Goal: Information Seeking & Learning: Learn about a topic

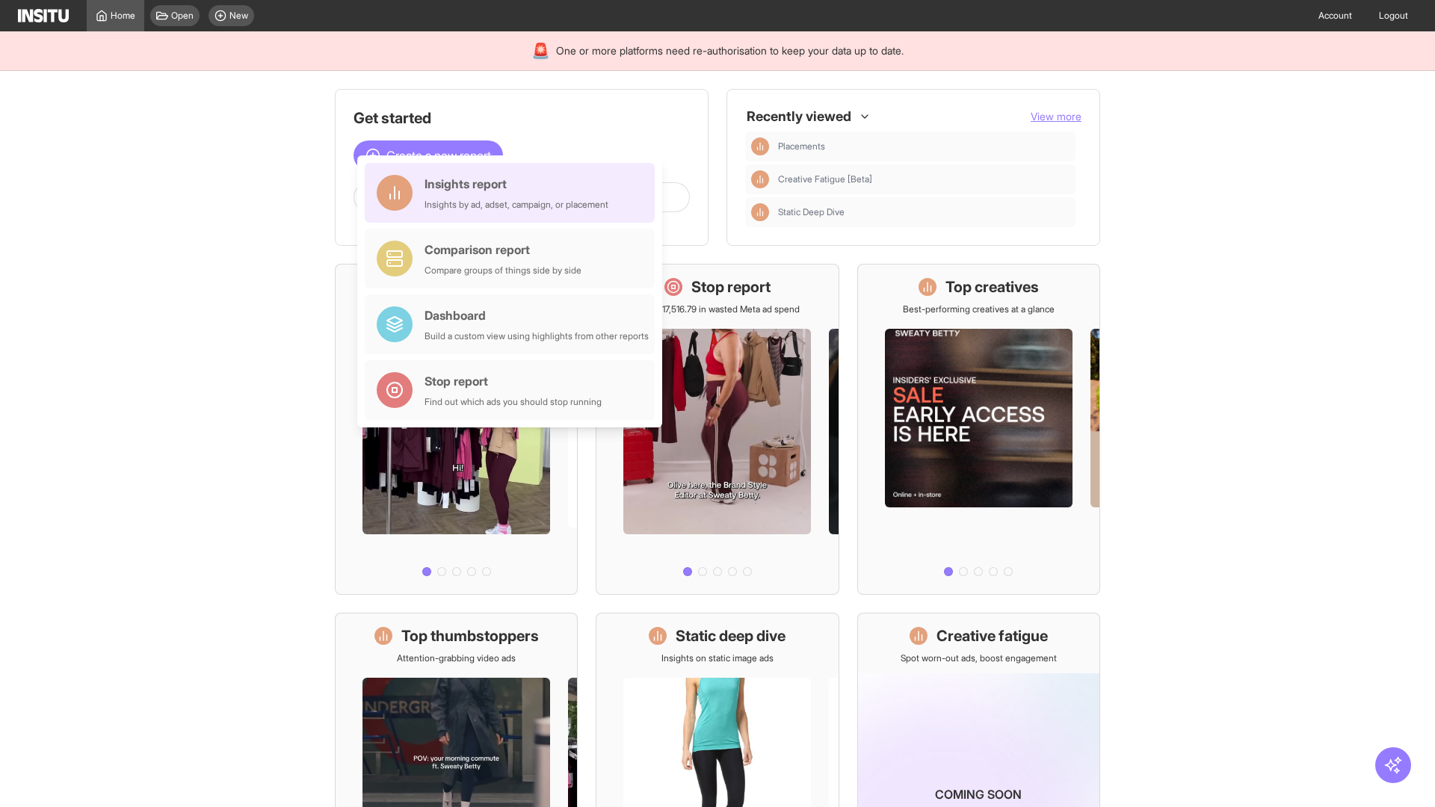
click at [514, 193] on div "Insights report Insights by ad, adset, campaign, or placement" at bounding box center [517, 193] width 184 height 36
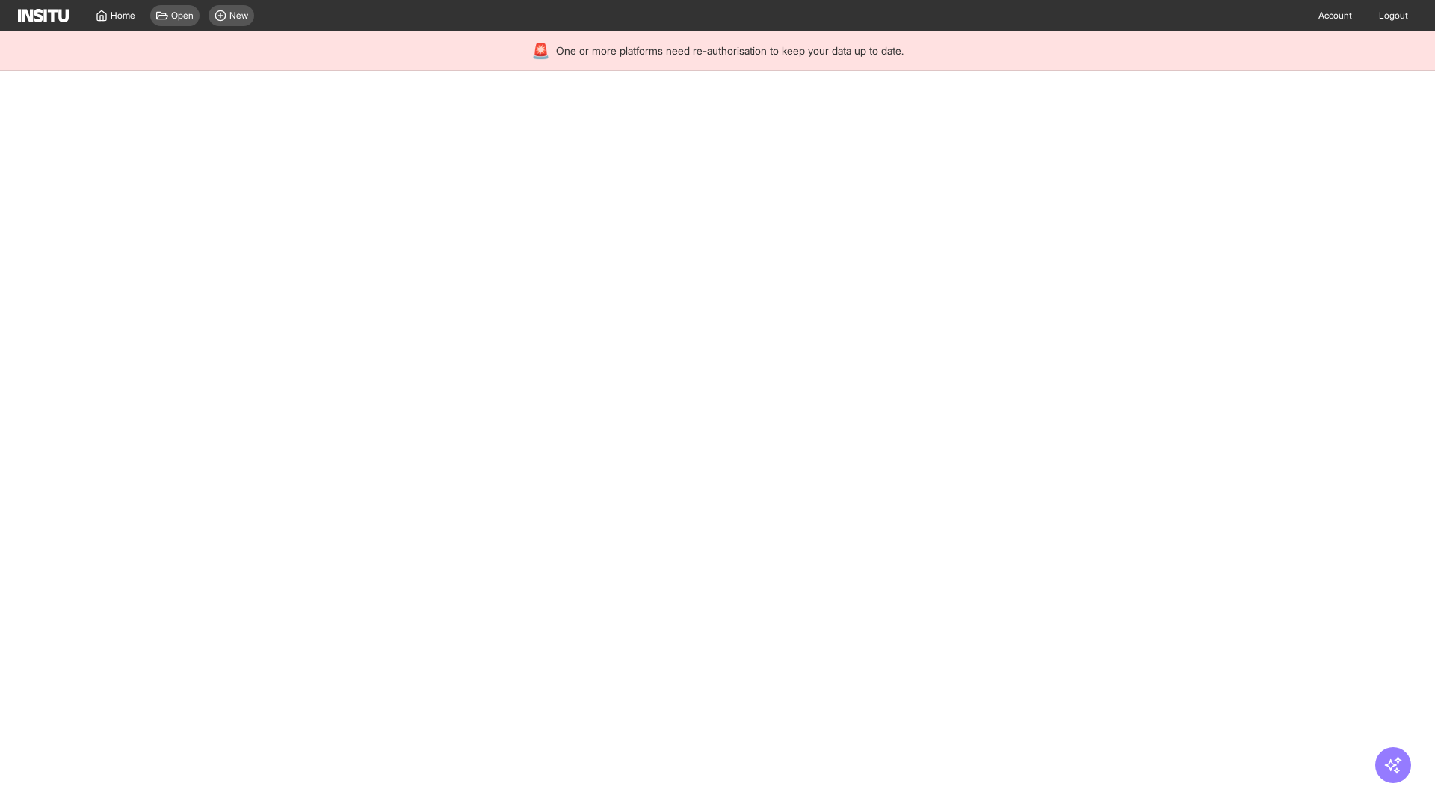
select select "**"
